Goal: Task Accomplishment & Management: Use online tool/utility

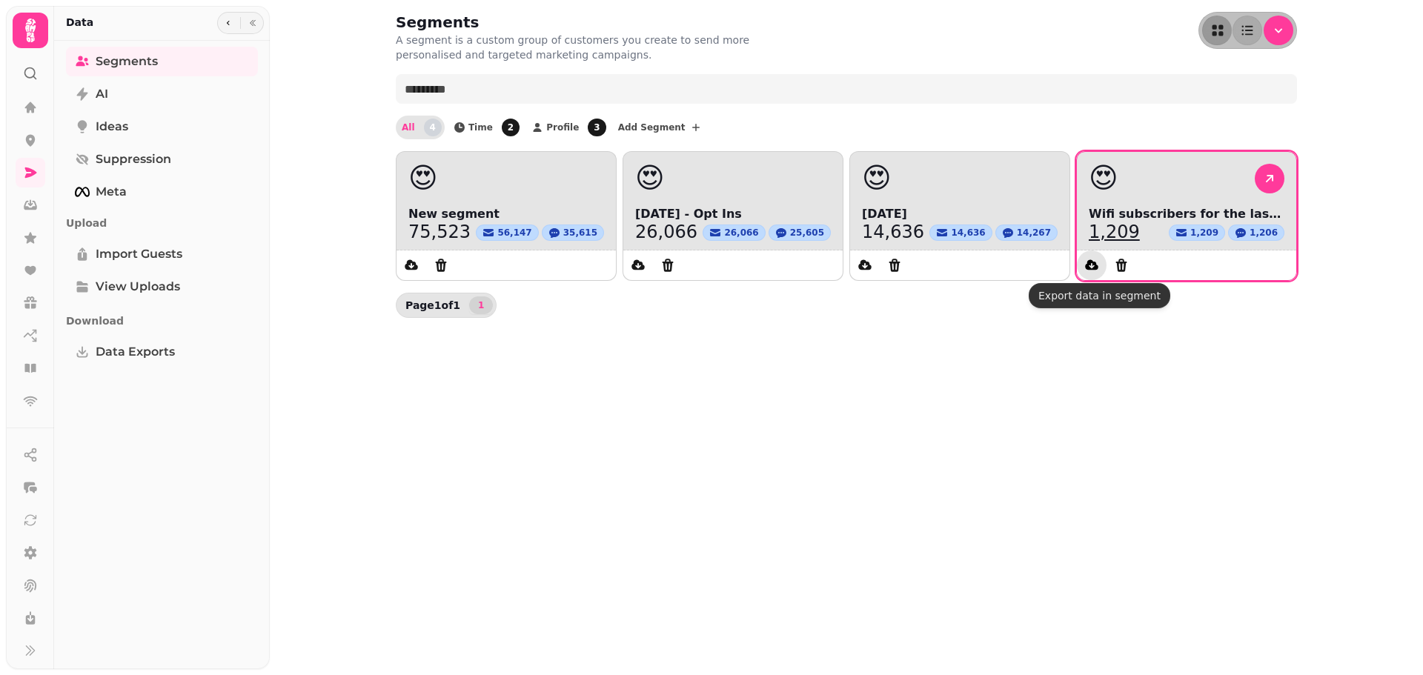
click at [1087, 264] on icon "data export" at bounding box center [1091, 265] width 15 height 15
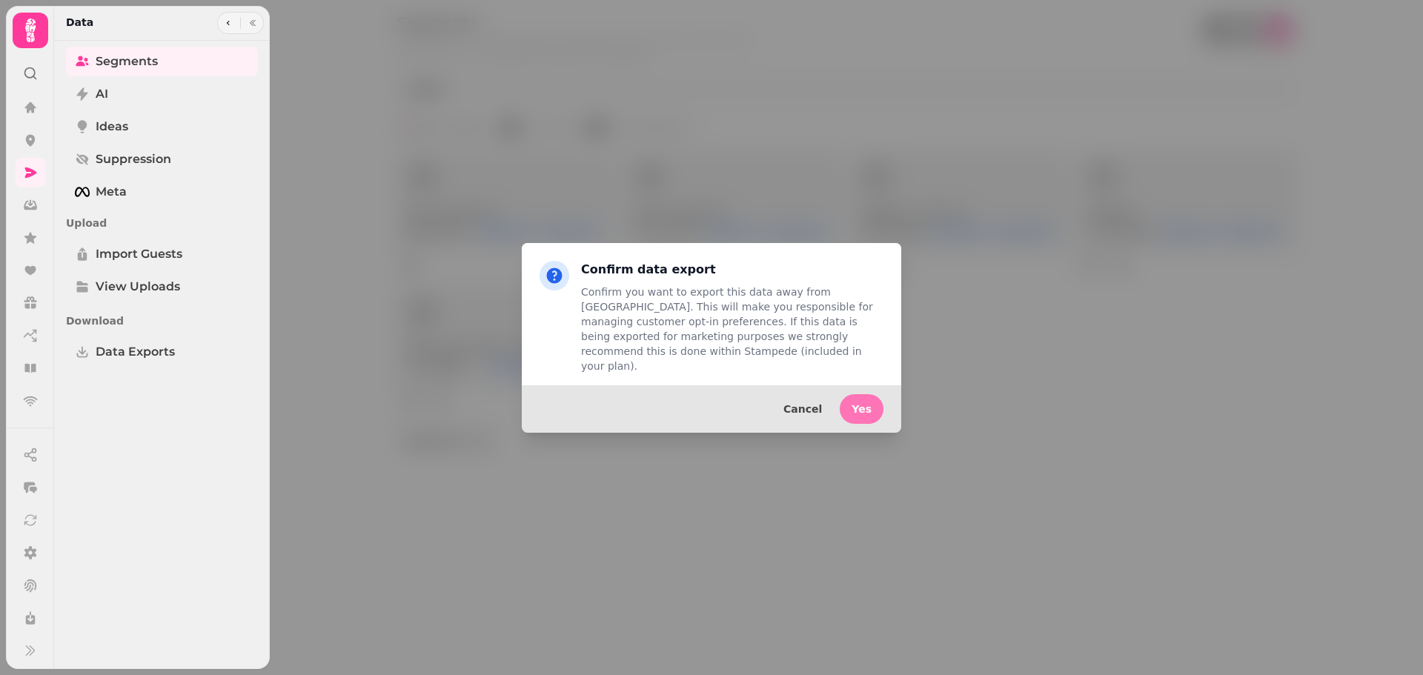
click at [875, 405] on button "Yes" at bounding box center [862, 409] width 44 height 30
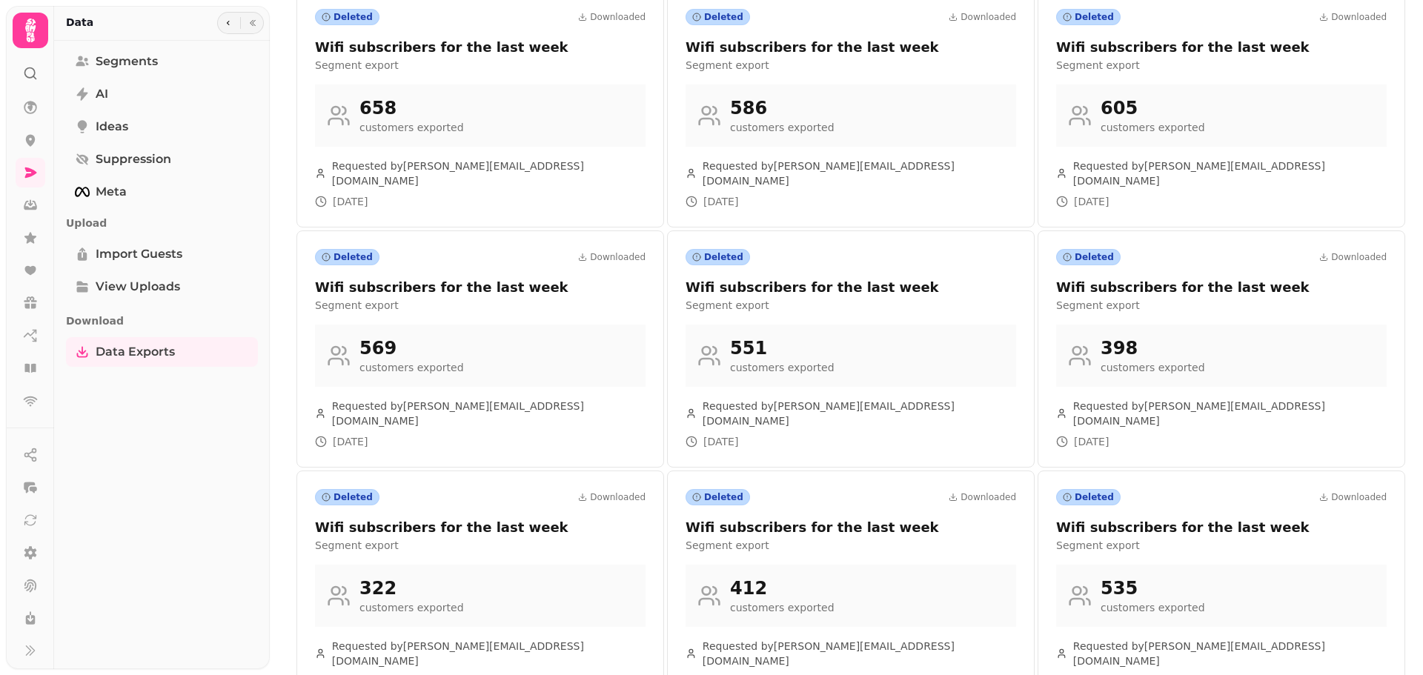
scroll to position [650, 0]
